Goal: Check status

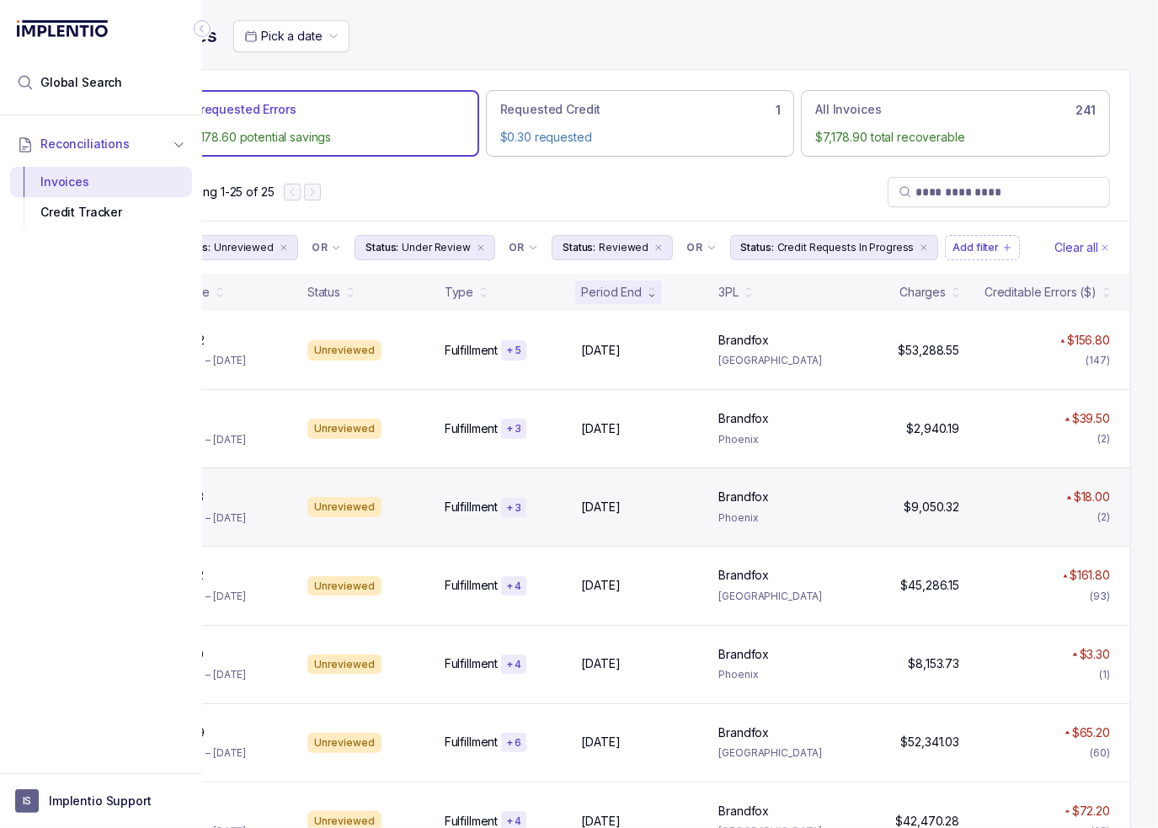
scroll to position [0, 93]
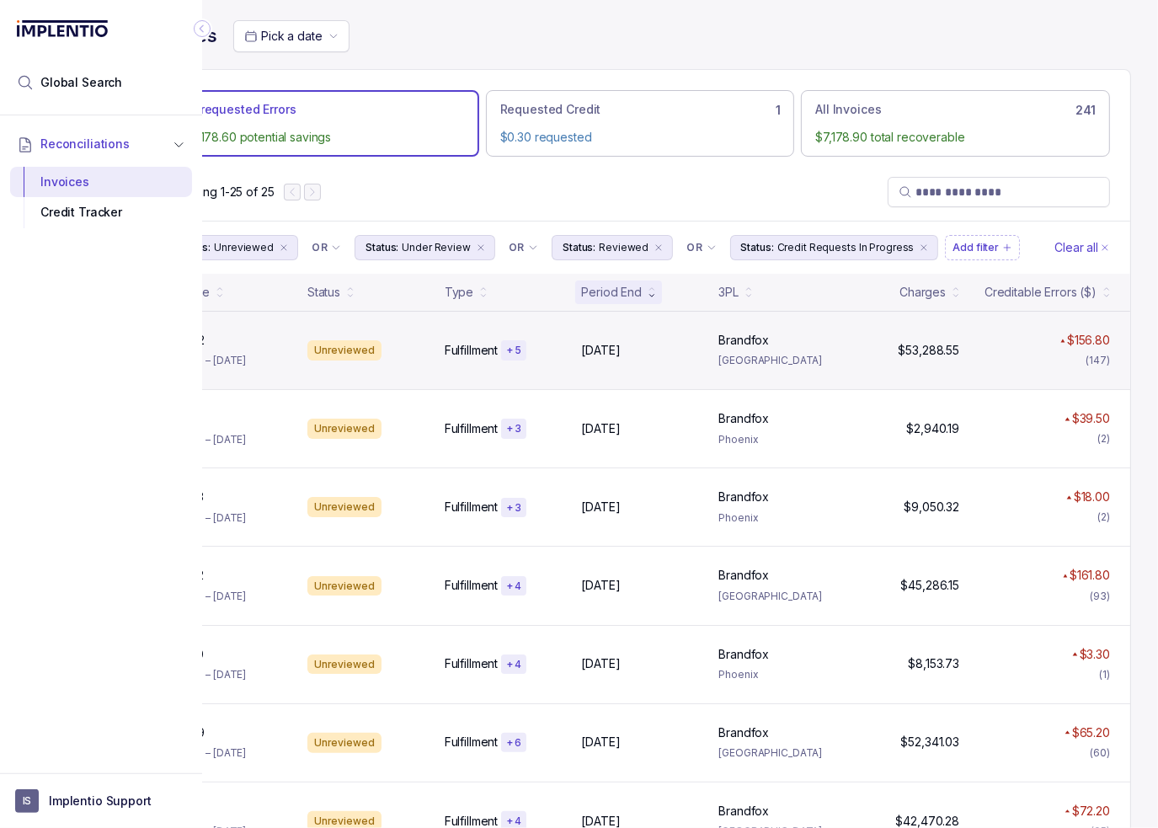
click at [676, 365] on div "22782 22782 [DATE] – [DATE] Unreviewed Fulfillment + [DATE], [DATE], 2025 Brand…" at bounding box center [640, 350] width 981 height 78
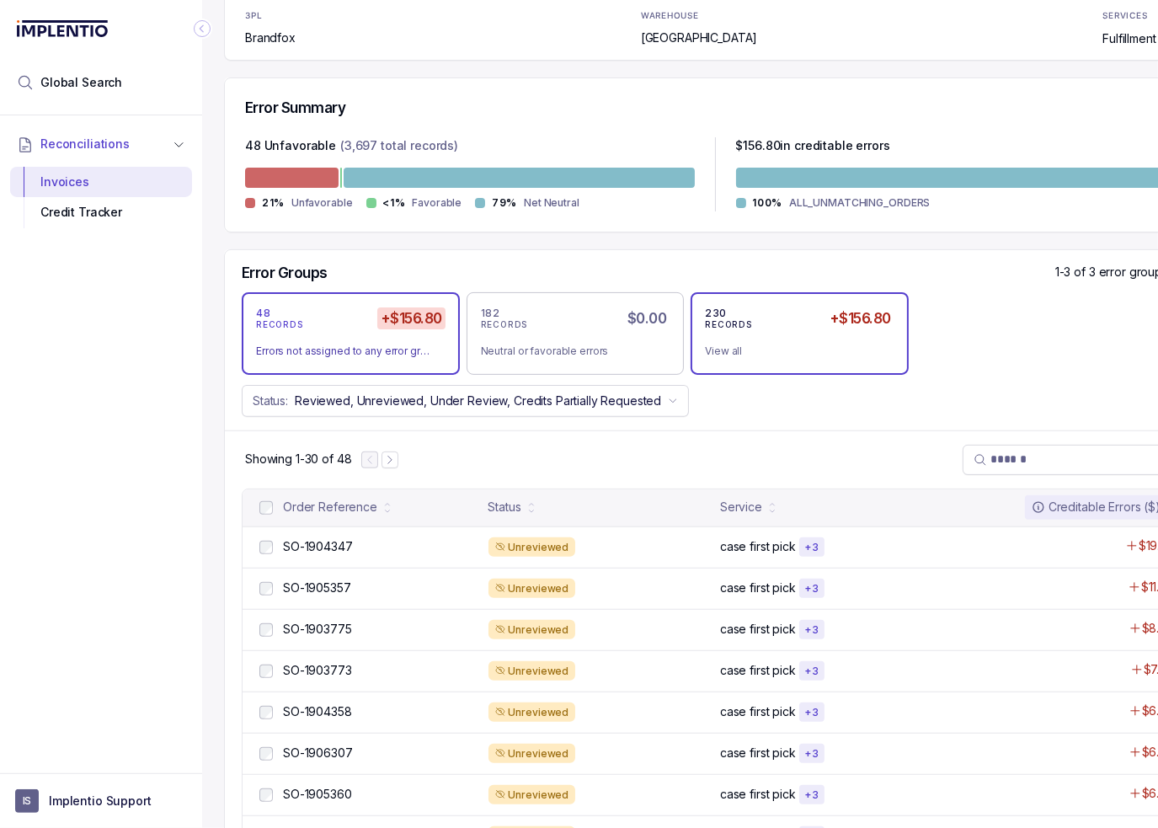
scroll to position [337, 0]
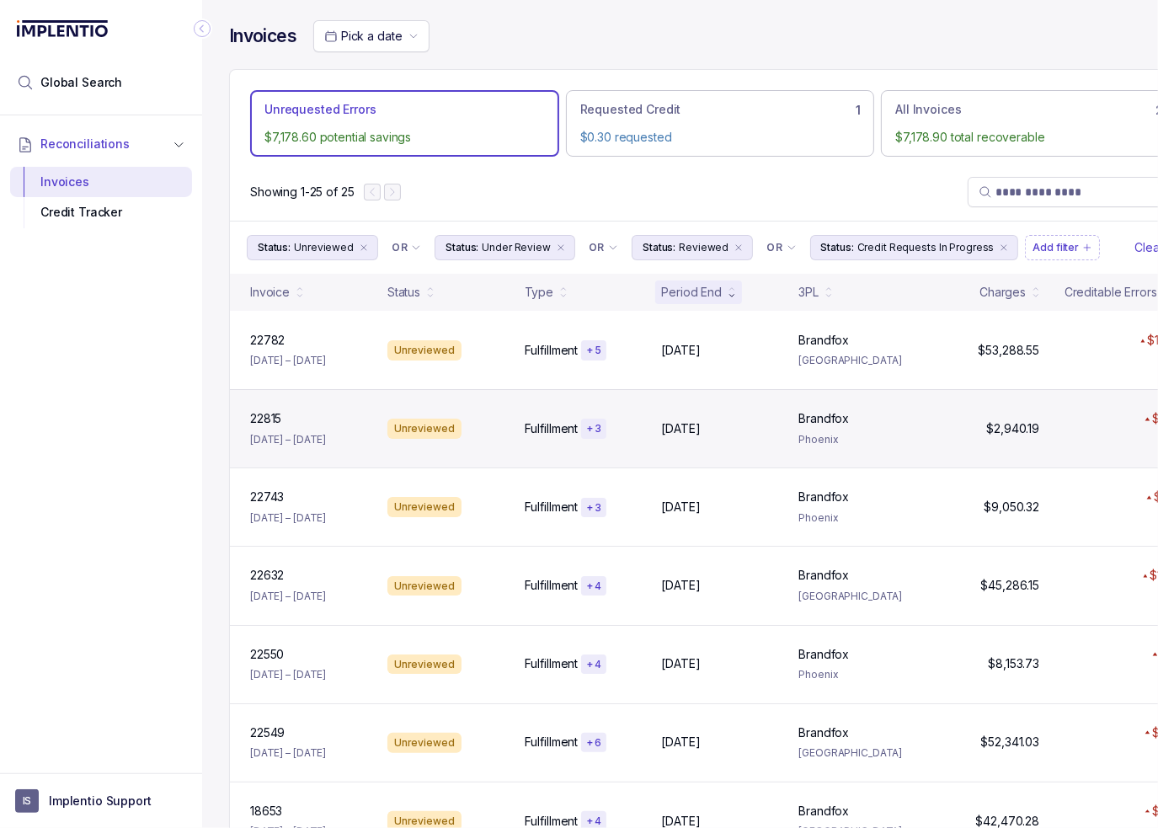
click at [611, 414] on div "22815 22815 [DATE] – [DATE] Unreviewed Fulfillment + [DATE], [DATE], 2025 Brand…" at bounding box center [720, 428] width 981 height 78
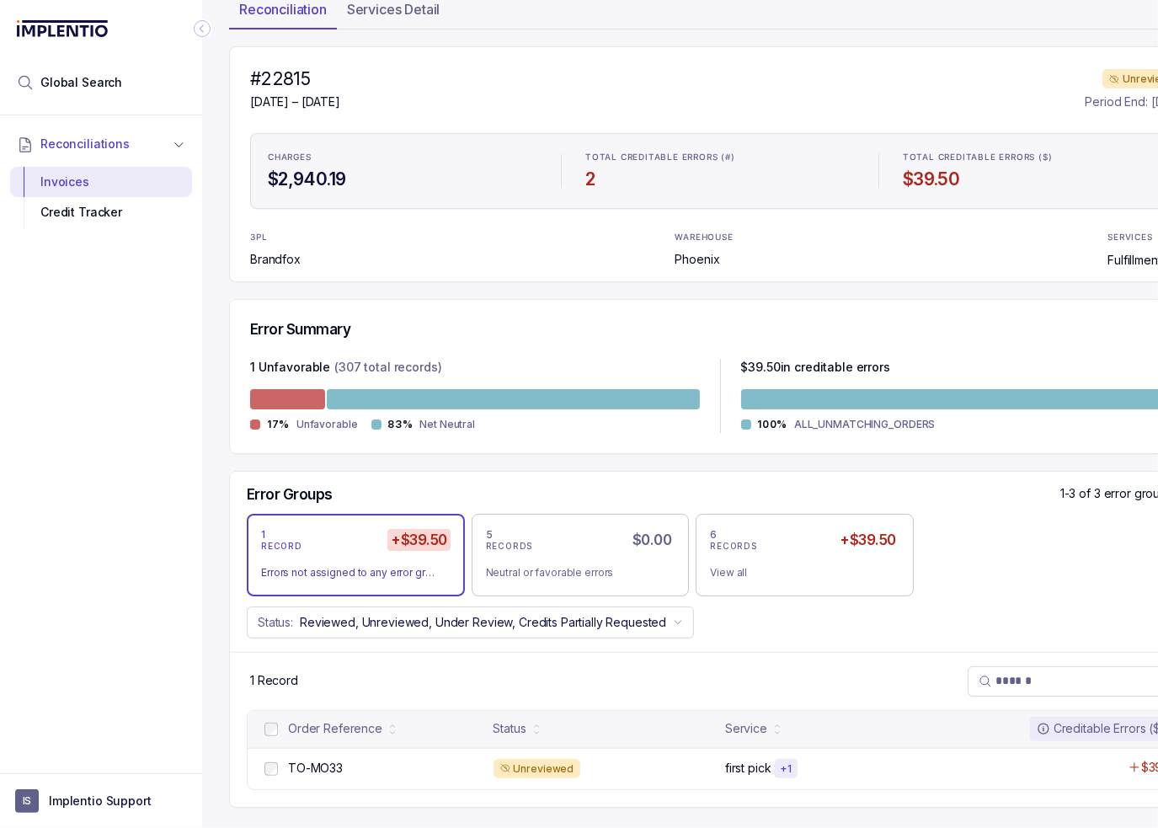
scroll to position [125, 0]
